Goal: Transaction & Acquisition: Book appointment/travel/reservation

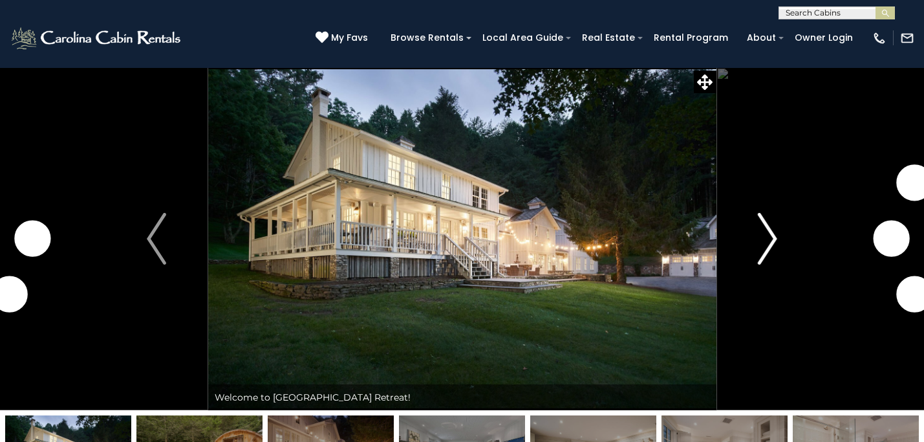
click at [768, 232] on img "Next" at bounding box center [767, 239] width 19 height 52
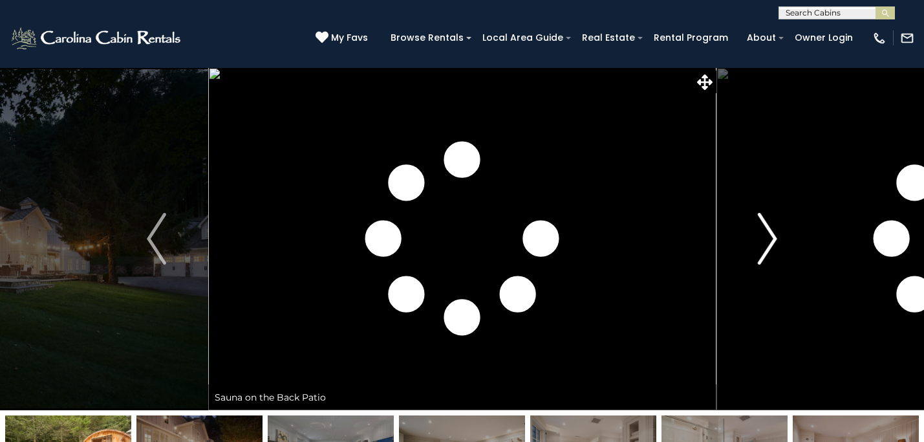
click at [768, 231] on img "Next" at bounding box center [767, 239] width 19 height 52
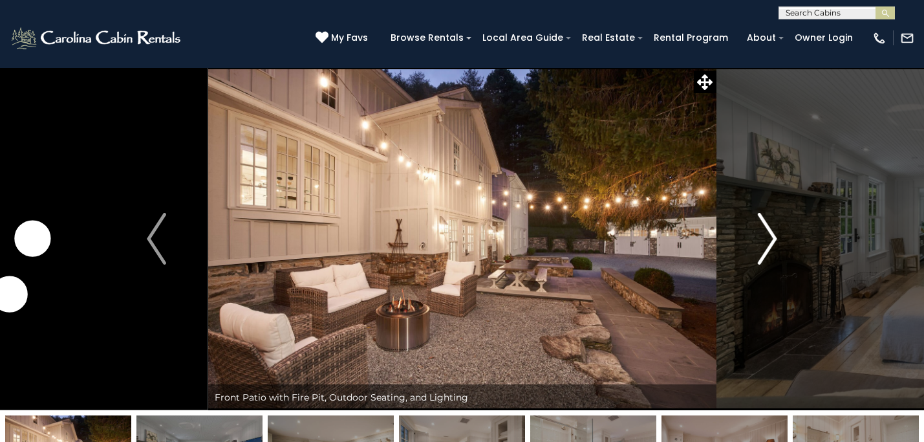
click at [768, 231] on img "Next" at bounding box center [767, 239] width 19 height 52
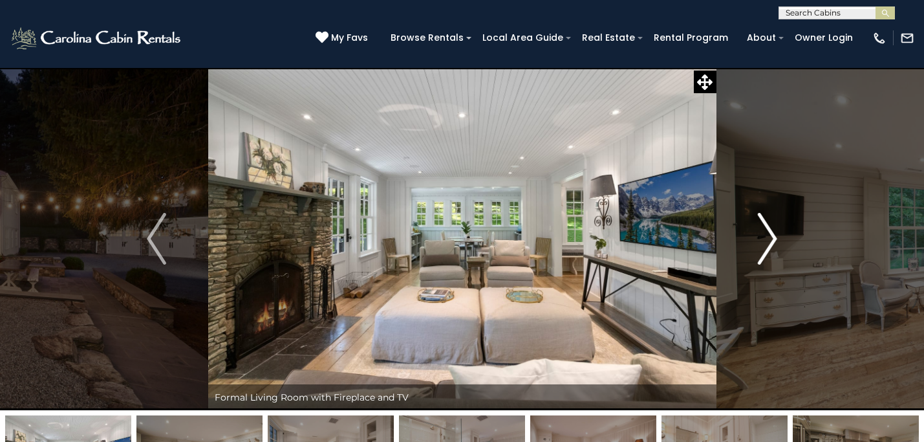
click at [768, 231] on img "Next" at bounding box center [767, 239] width 19 height 52
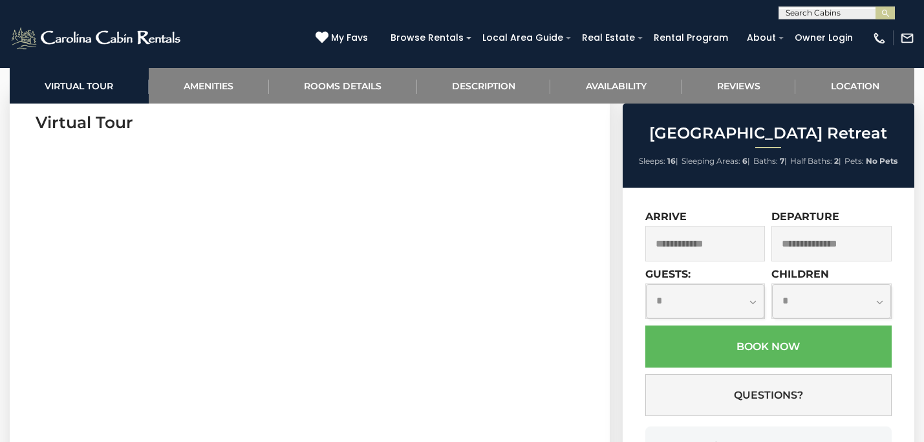
scroll to position [564, 0]
click at [724, 246] on input "text" at bounding box center [705, 244] width 120 height 36
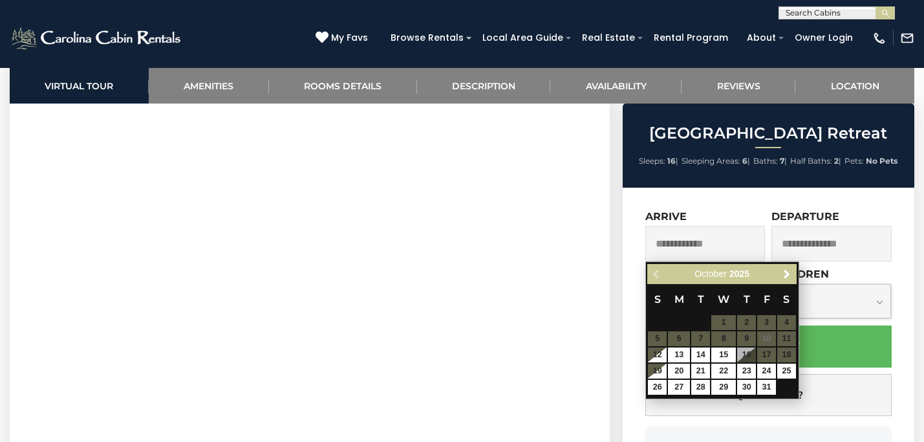
click at [788, 338] on table "S M T W T F S 1 2 3 4 5 6 7 8 9 10 11 12 13 14 15 16 17 18 19 20 21 22 23 24 25…" at bounding box center [721, 339] width 149 height 111
